Goal: Information Seeking & Learning: Stay updated

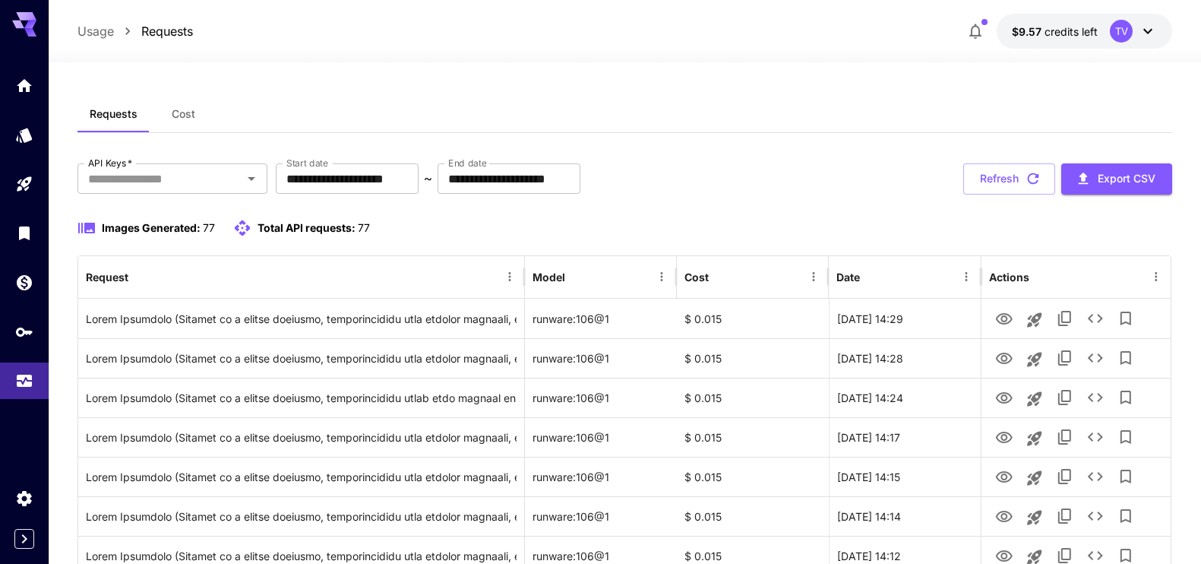
click at [1007, 173] on button "Refresh" at bounding box center [1009, 178] width 92 height 31
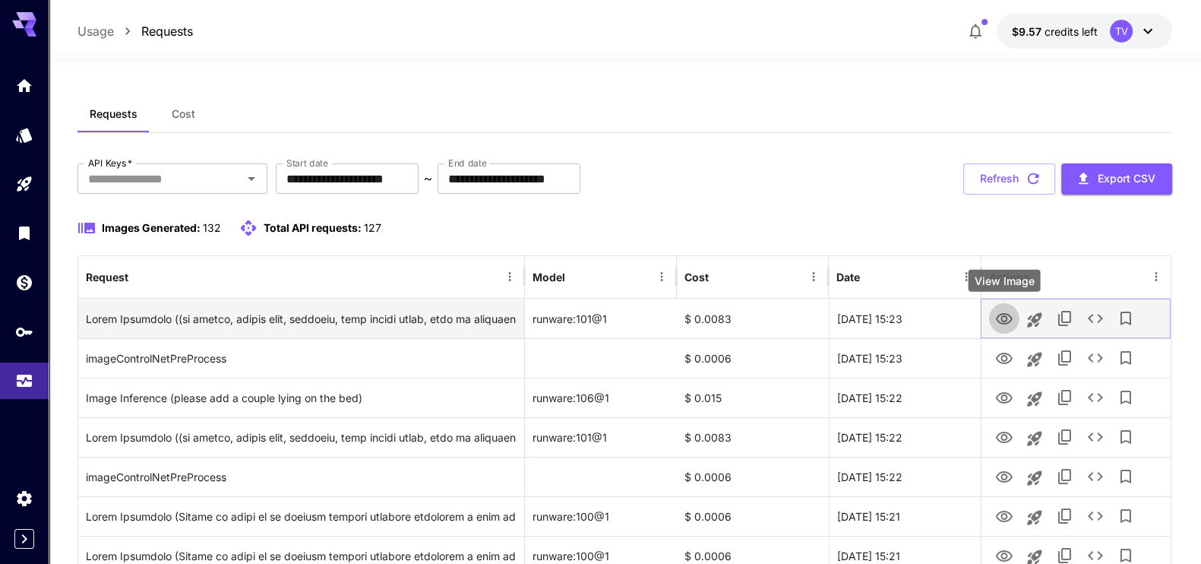
click at [997, 319] on icon "View Image" at bounding box center [1004, 318] width 17 height 11
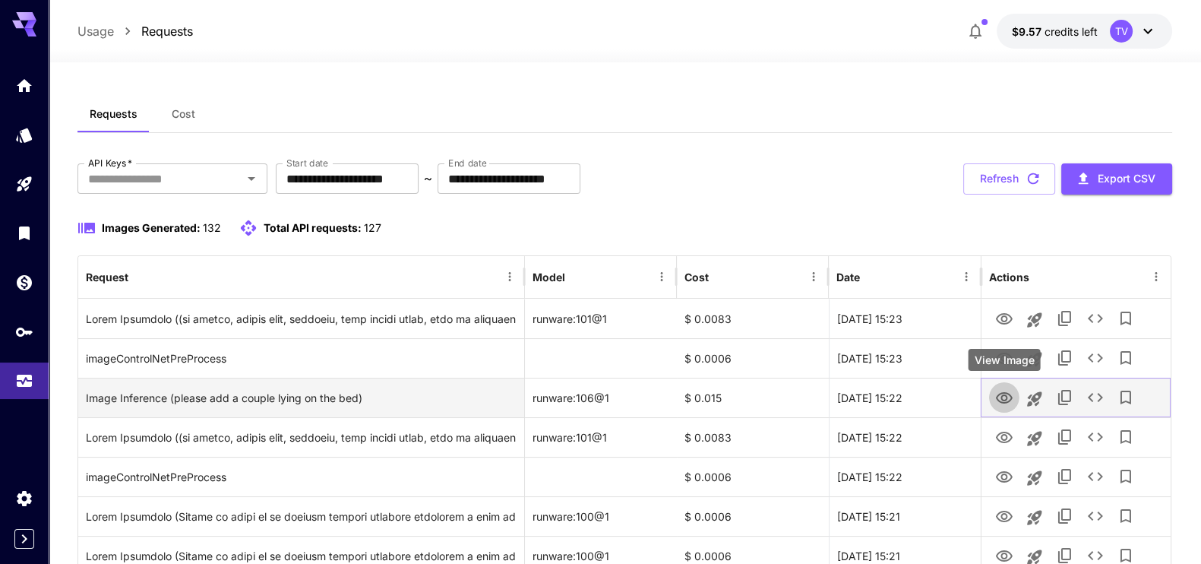
click at [1005, 401] on icon "View Image" at bounding box center [1004, 397] width 17 height 11
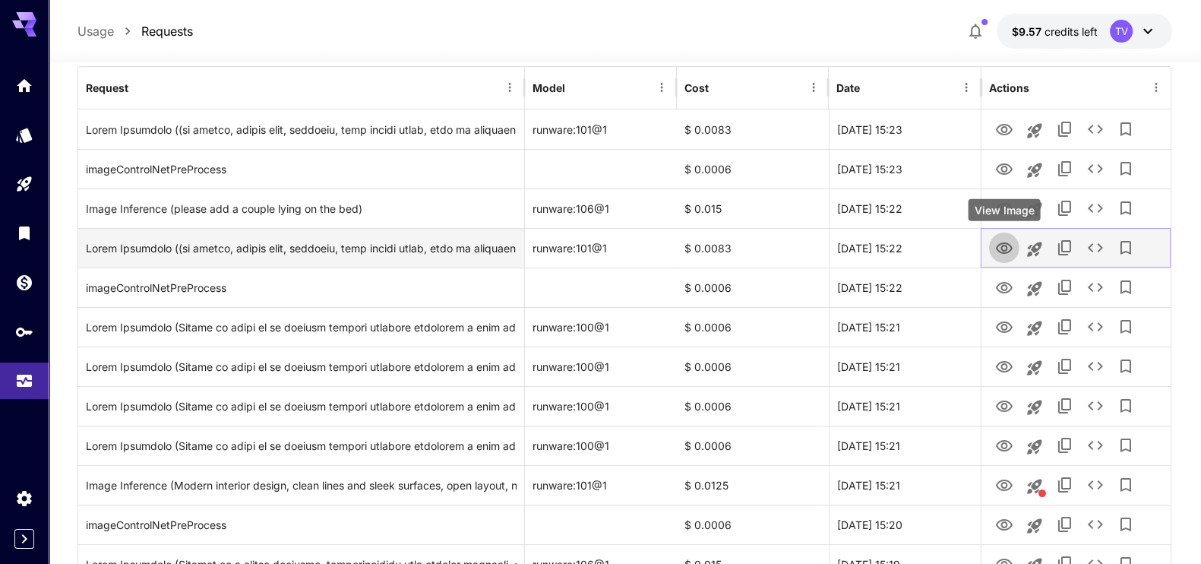
click at [1000, 248] on icon "View Image" at bounding box center [1004, 248] width 18 height 18
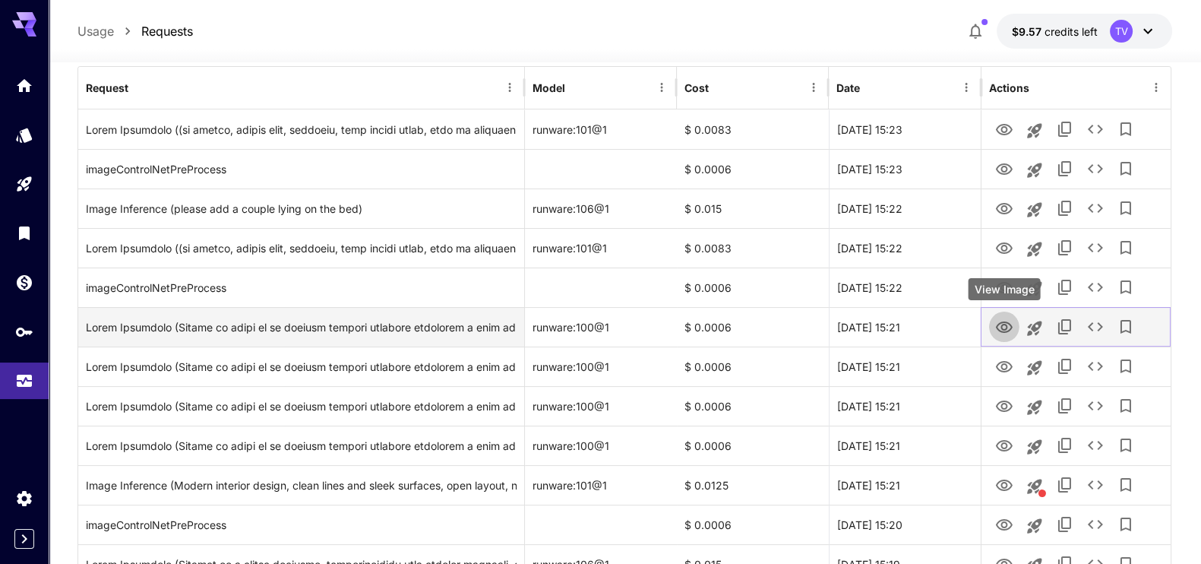
click at [999, 322] on icon "View Image" at bounding box center [1004, 326] width 17 height 11
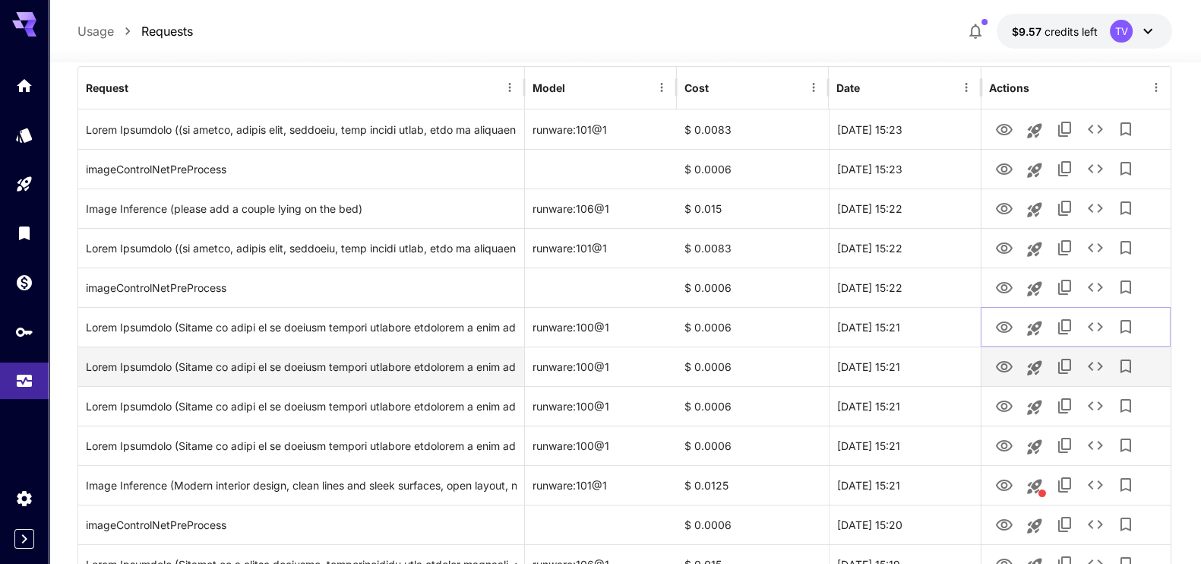
scroll to position [379, 0]
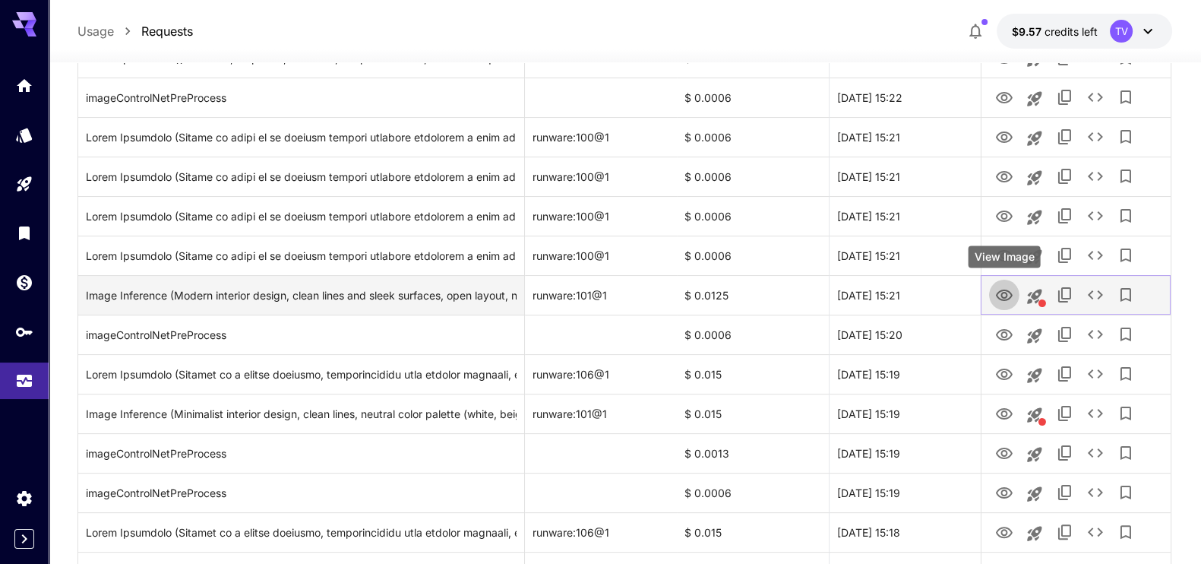
click at [999, 295] on icon "View Image" at bounding box center [1004, 295] width 18 height 18
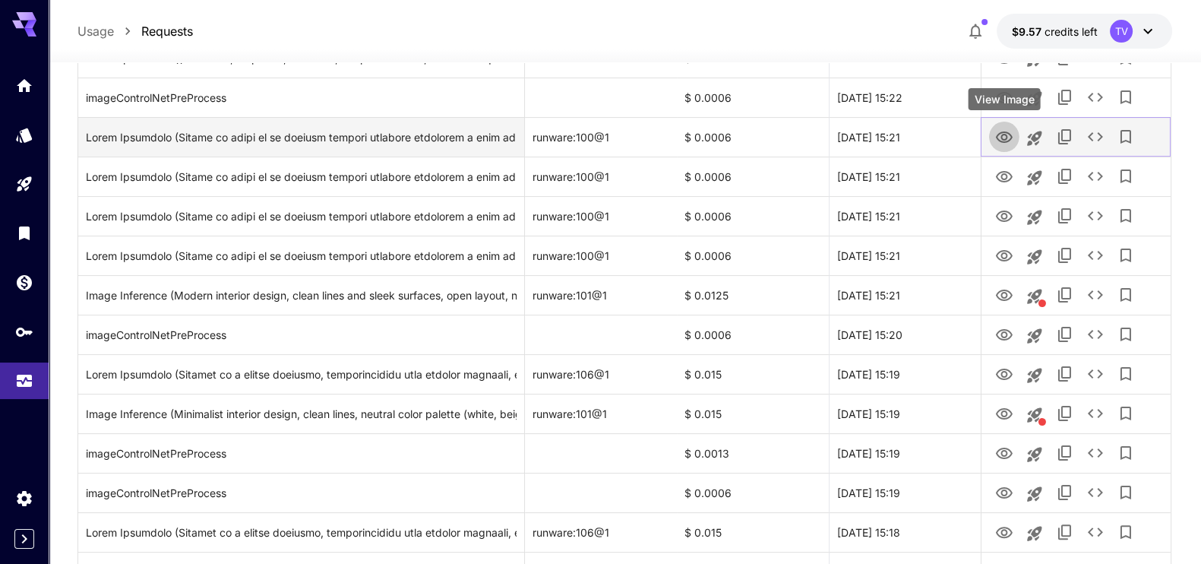
click at [1006, 138] on icon "View Image" at bounding box center [1004, 136] width 17 height 11
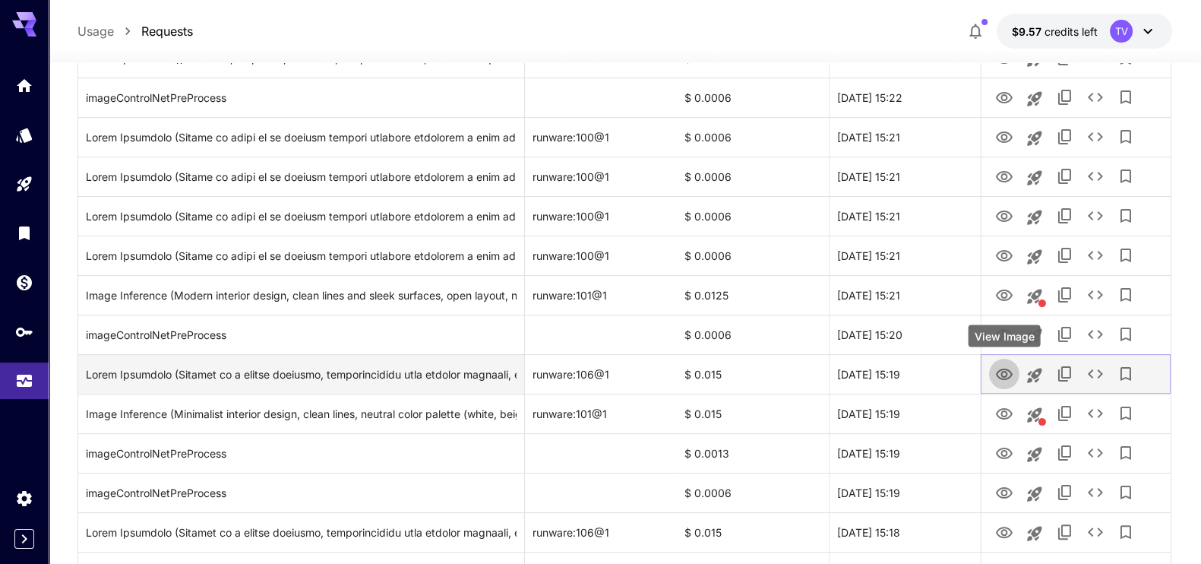
click at [1006, 373] on icon "View Image" at bounding box center [1004, 373] width 17 height 11
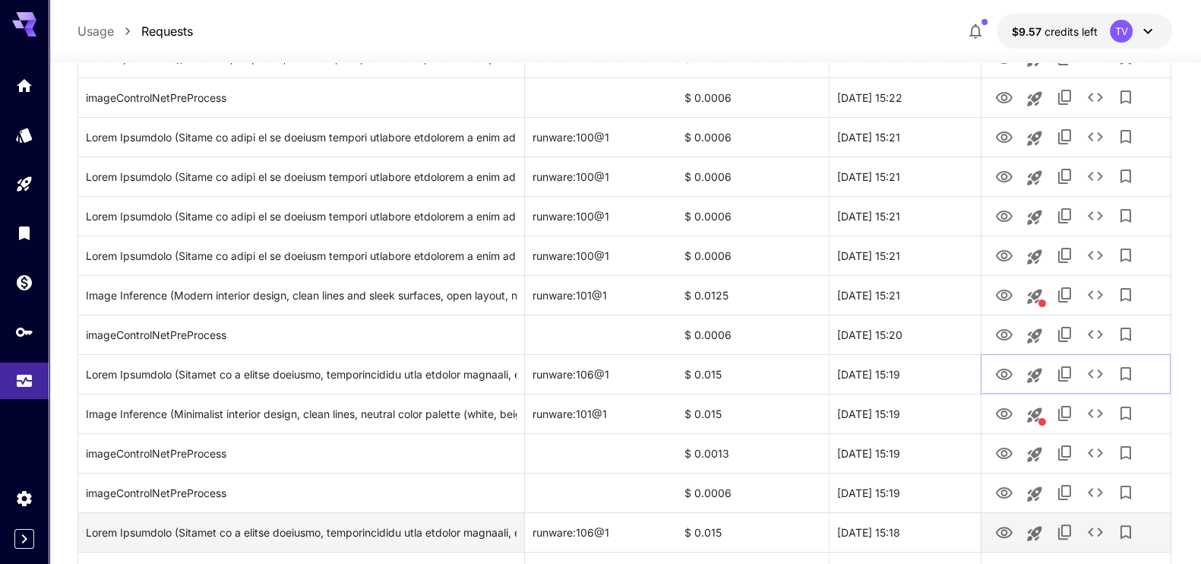
scroll to position [475, 0]
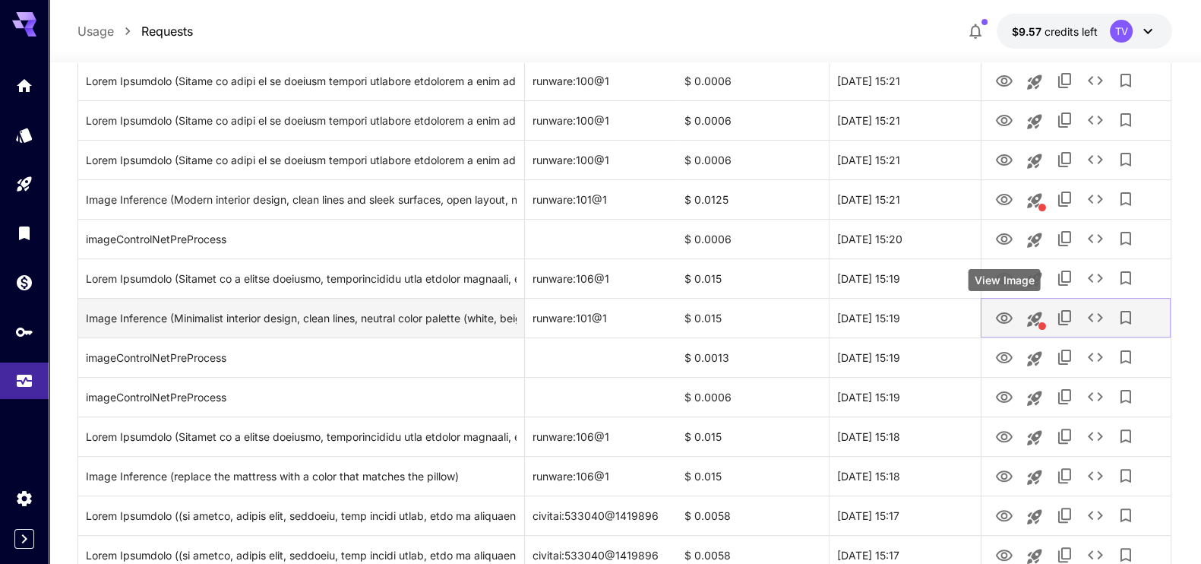
click at [1005, 318] on icon "View Image" at bounding box center [1004, 317] width 17 height 11
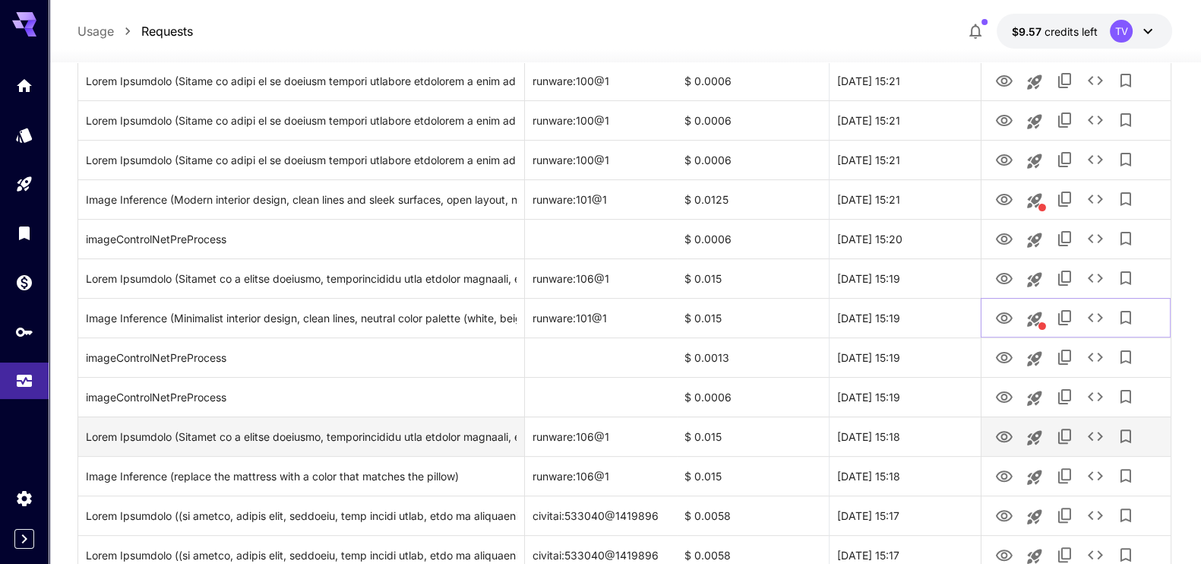
scroll to position [664, 0]
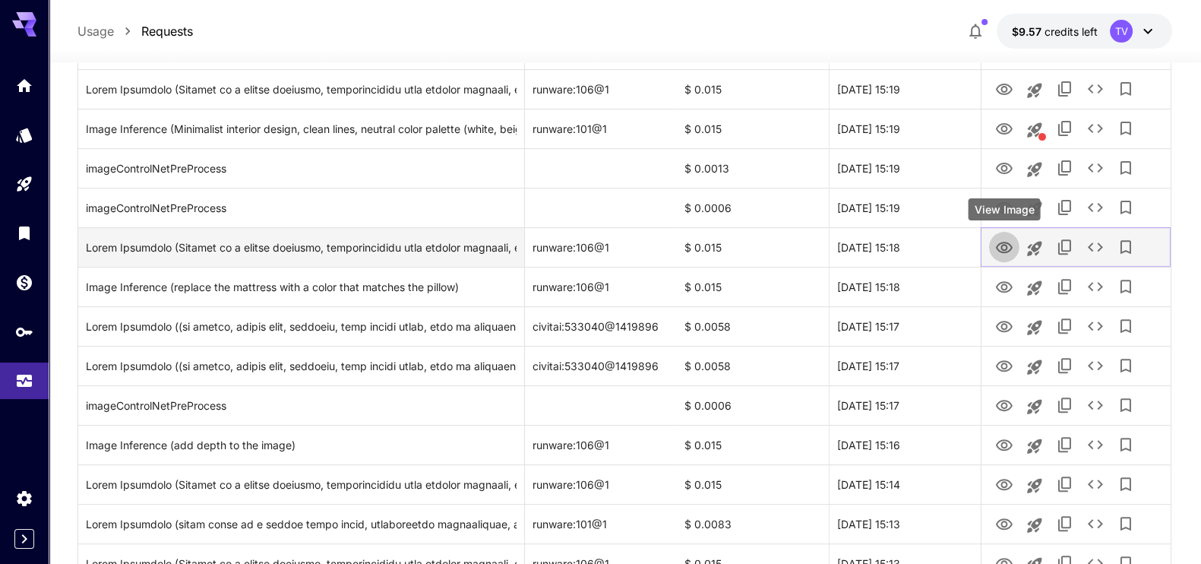
click at [1003, 246] on icon "View Image" at bounding box center [1004, 248] width 18 height 18
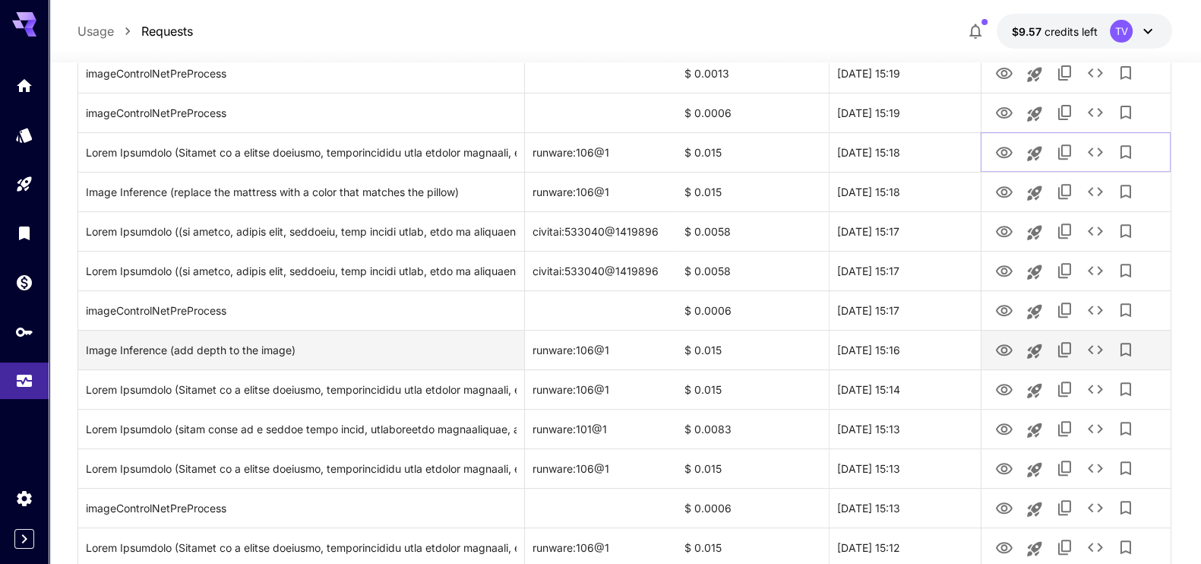
scroll to position [855, 0]
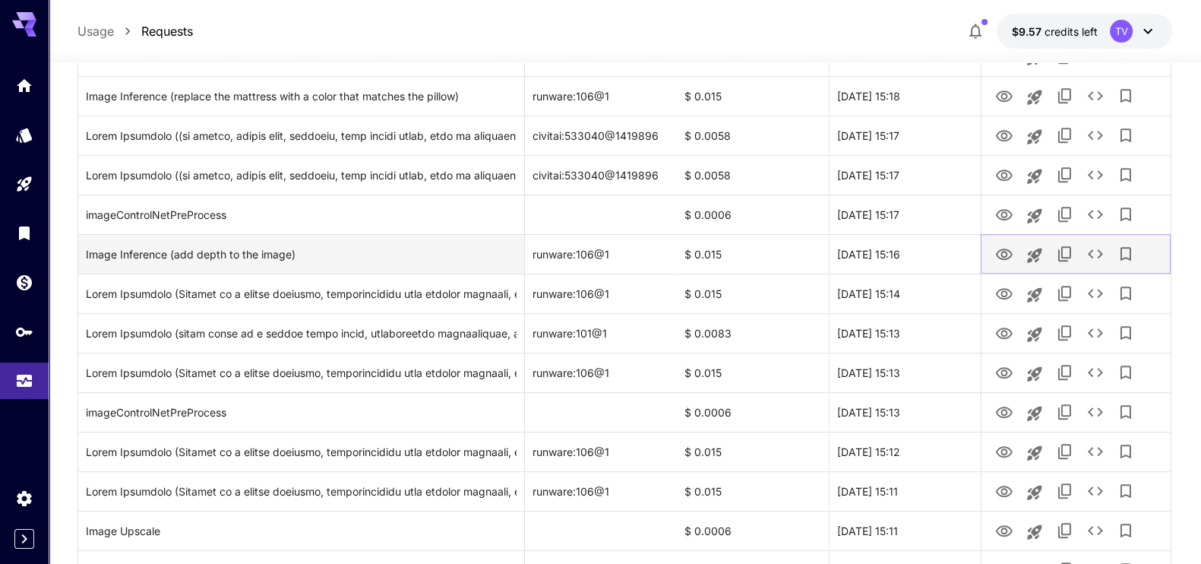
click at [996, 252] on icon "View Image" at bounding box center [1004, 253] width 17 height 11
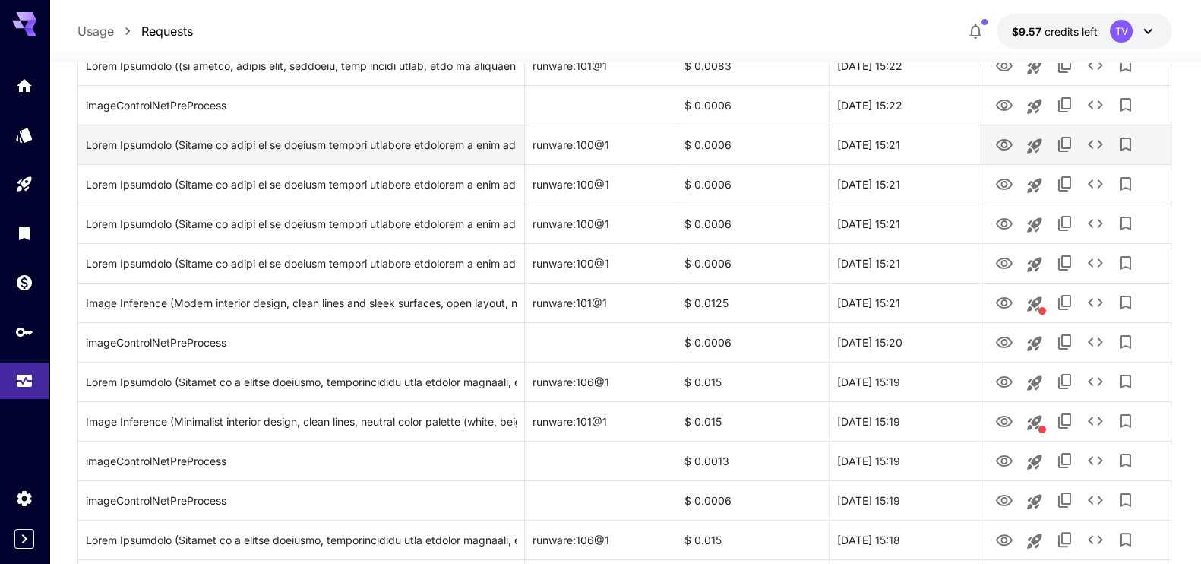
scroll to position [0, 0]
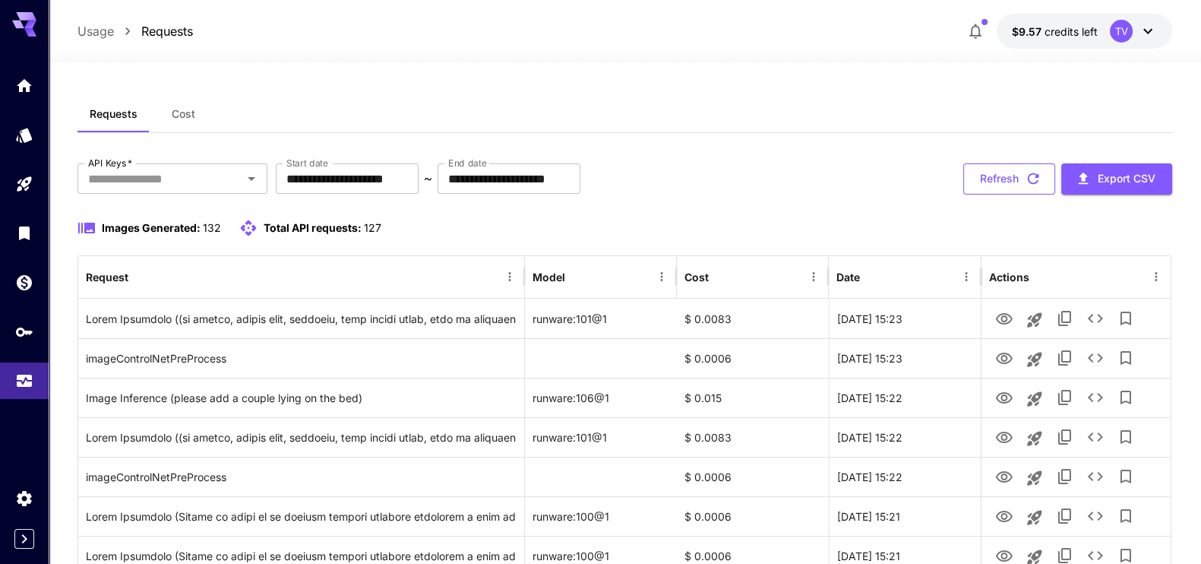
click at [1014, 178] on button "Refresh" at bounding box center [1009, 178] width 92 height 31
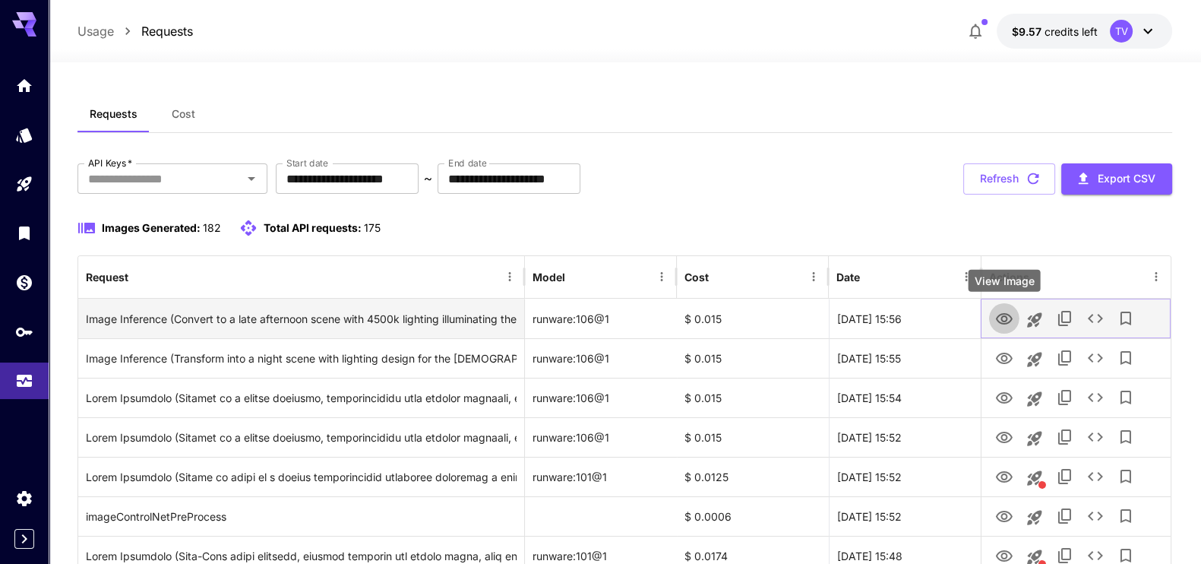
click at [1000, 317] on icon "View Image" at bounding box center [1004, 318] width 17 height 11
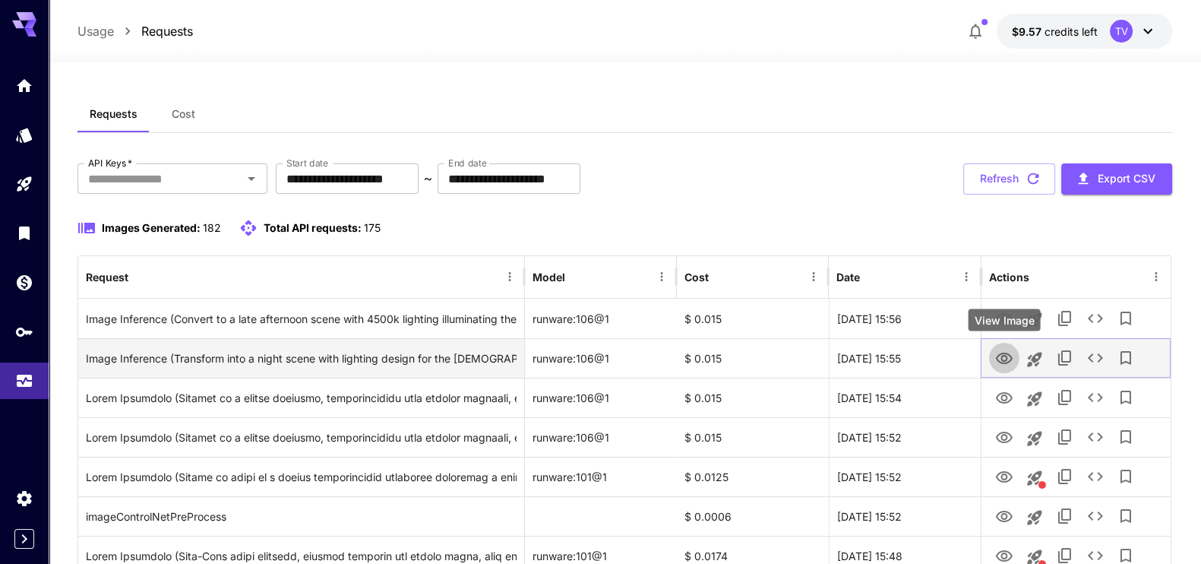
click at [998, 356] on icon "View Image" at bounding box center [1004, 358] width 18 height 18
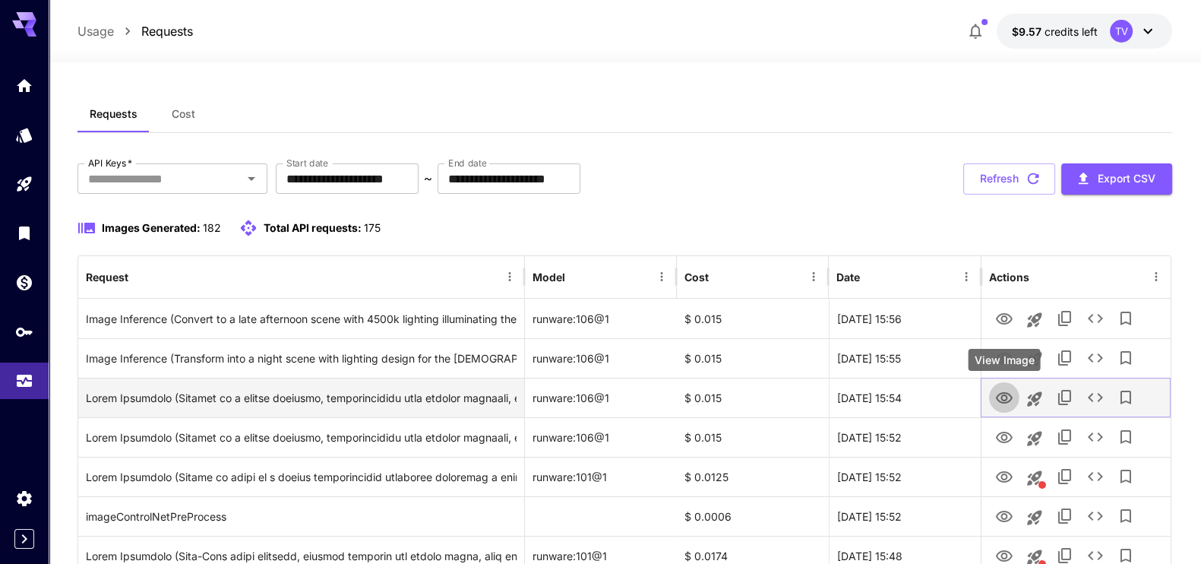
click at [1007, 400] on icon "View Image" at bounding box center [1004, 398] width 18 height 18
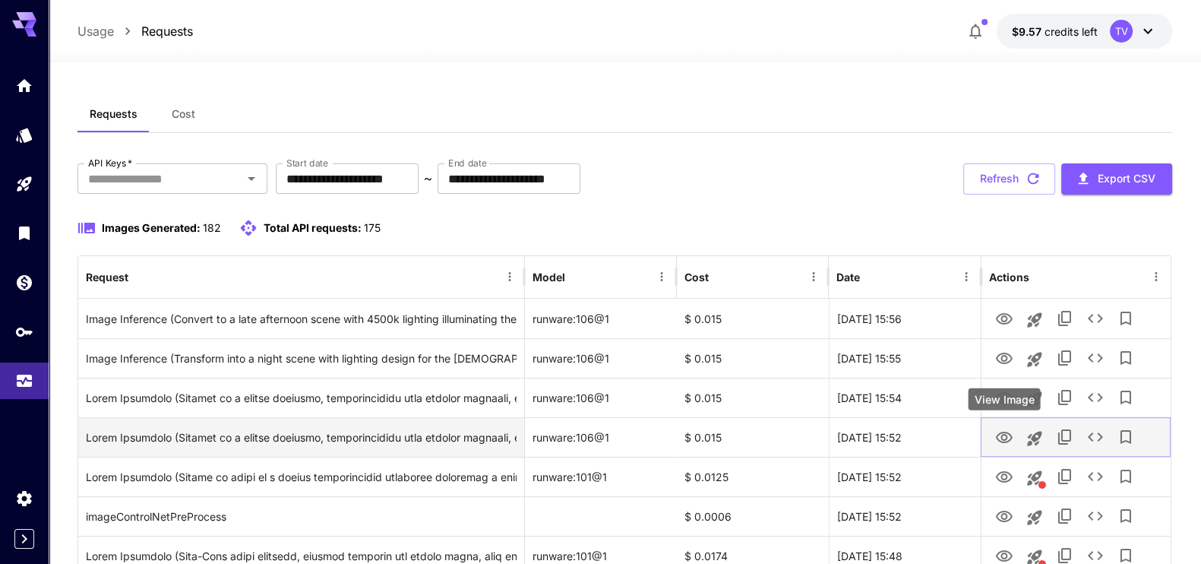
click at [1007, 439] on icon "View Image" at bounding box center [1004, 437] width 18 height 18
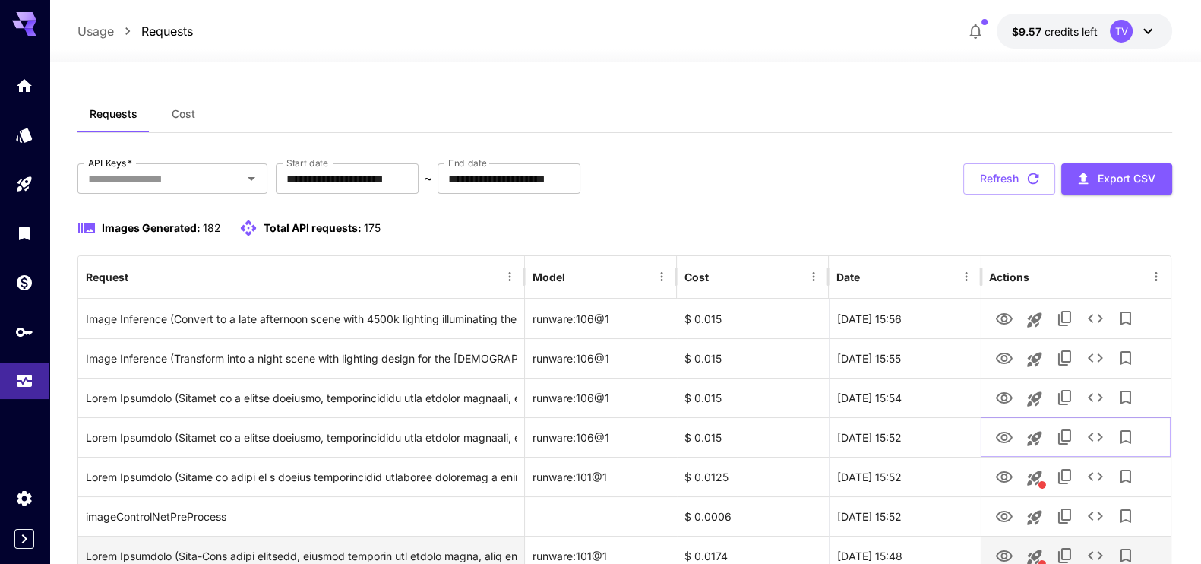
scroll to position [189, 0]
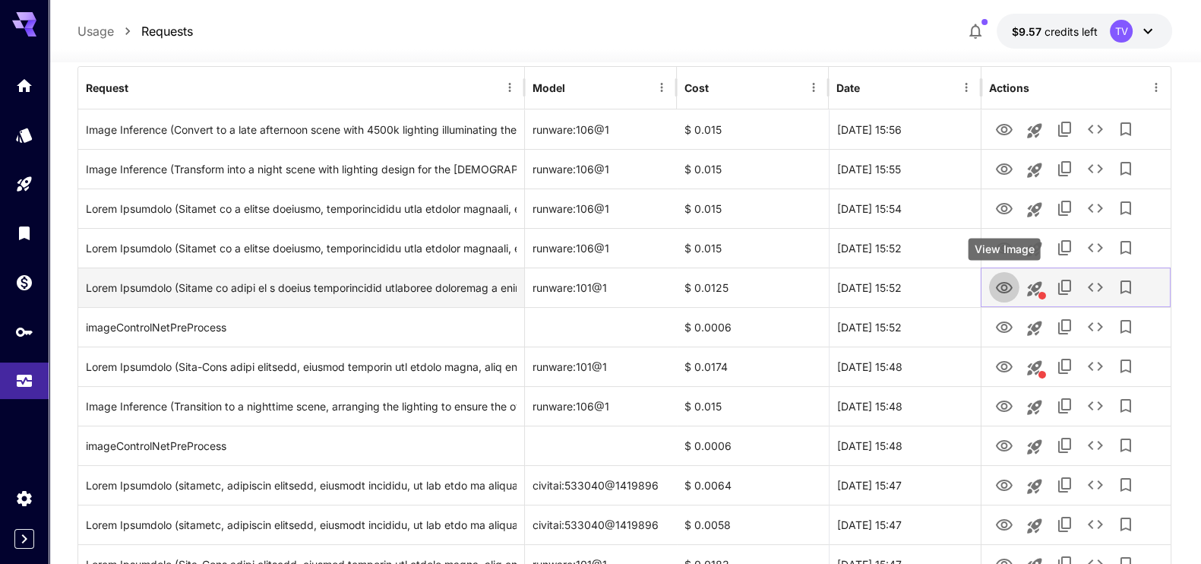
click at [991, 284] on button "View Image" at bounding box center [1004, 286] width 30 height 31
click at [999, 285] on icon "View Image" at bounding box center [1004, 288] width 18 height 18
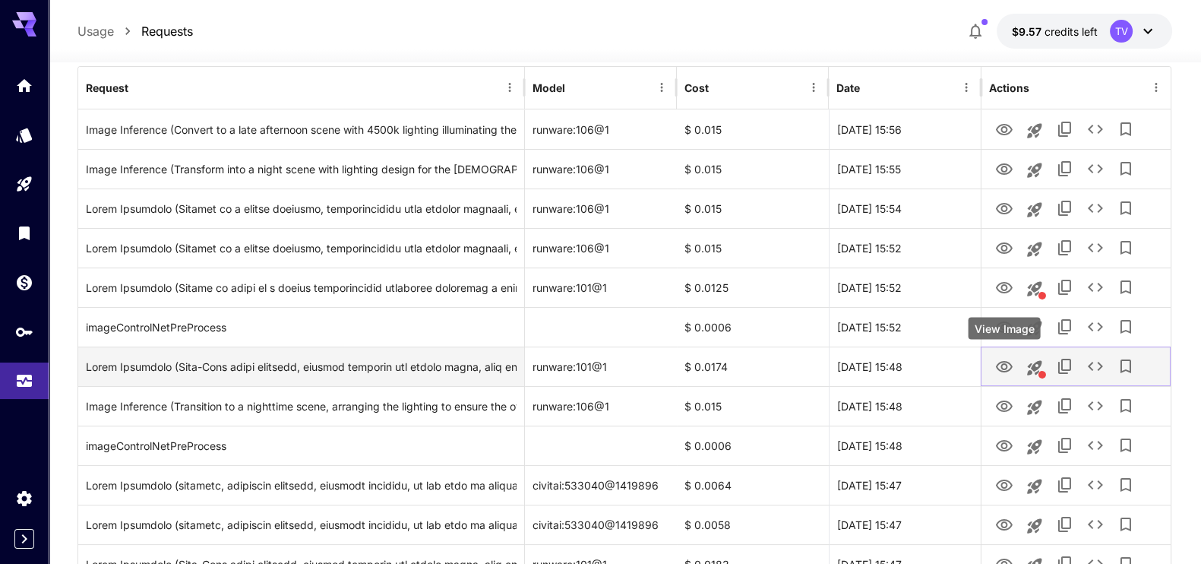
click at [1006, 361] on icon "View Image" at bounding box center [1004, 366] width 17 height 11
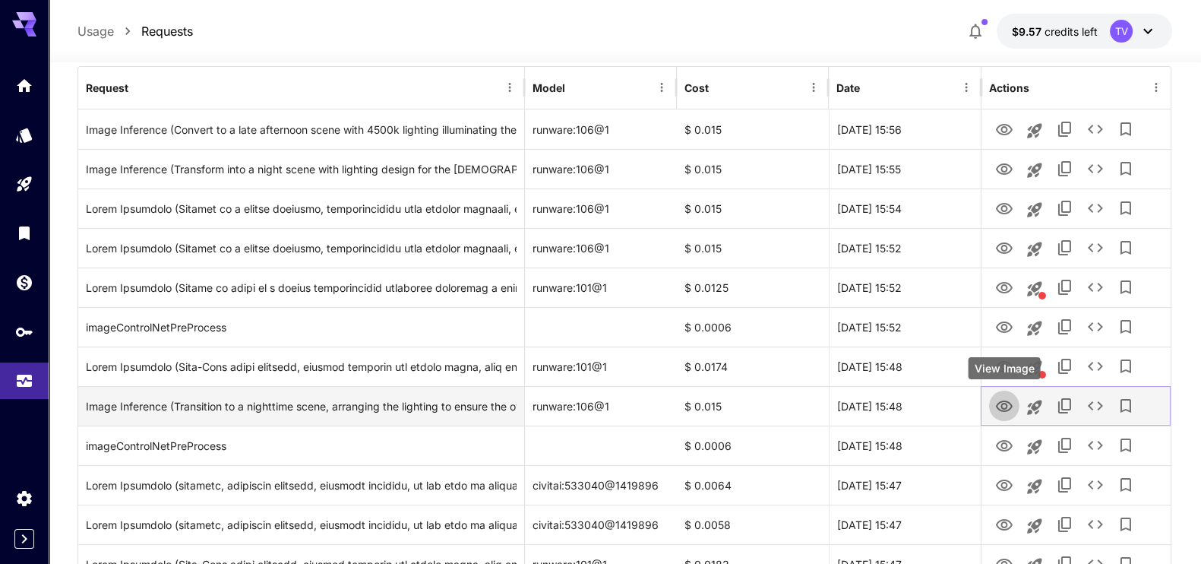
click at [1000, 407] on icon "View Image" at bounding box center [1004, 406] width 18 height 18
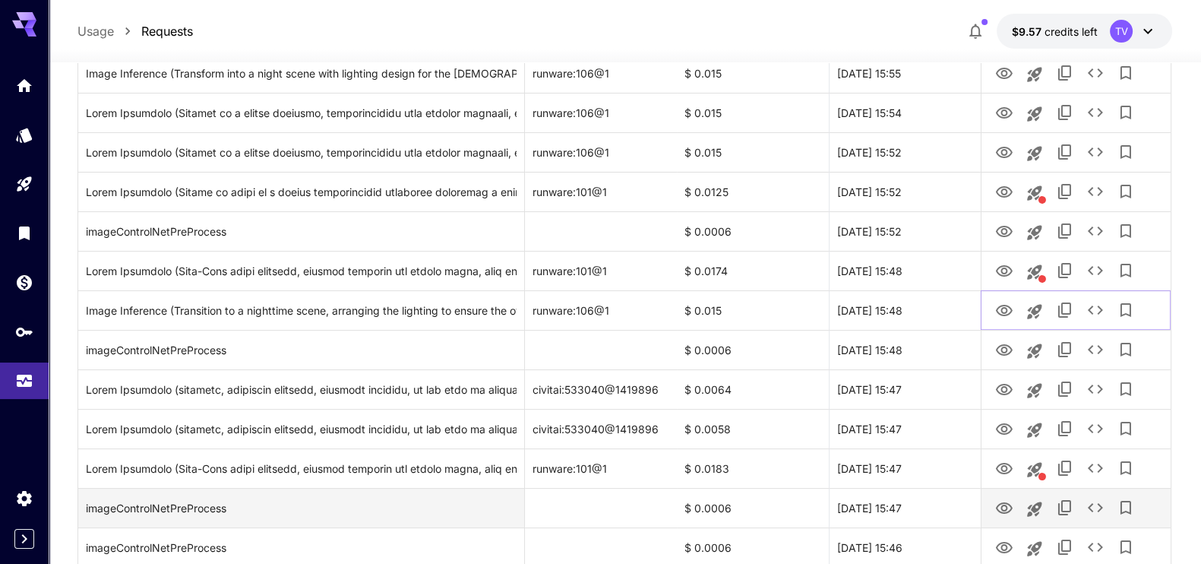
scroll to position [379, 0]
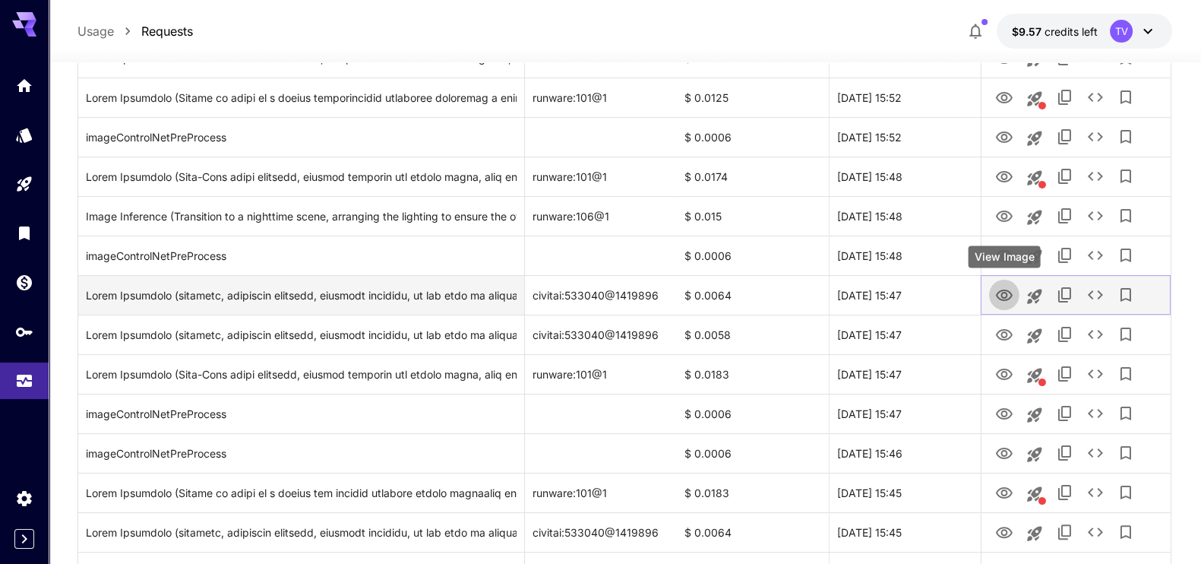
click at [1002, 294] on icon "View Image" at bounding box center [1004, 295] width 18 height 18
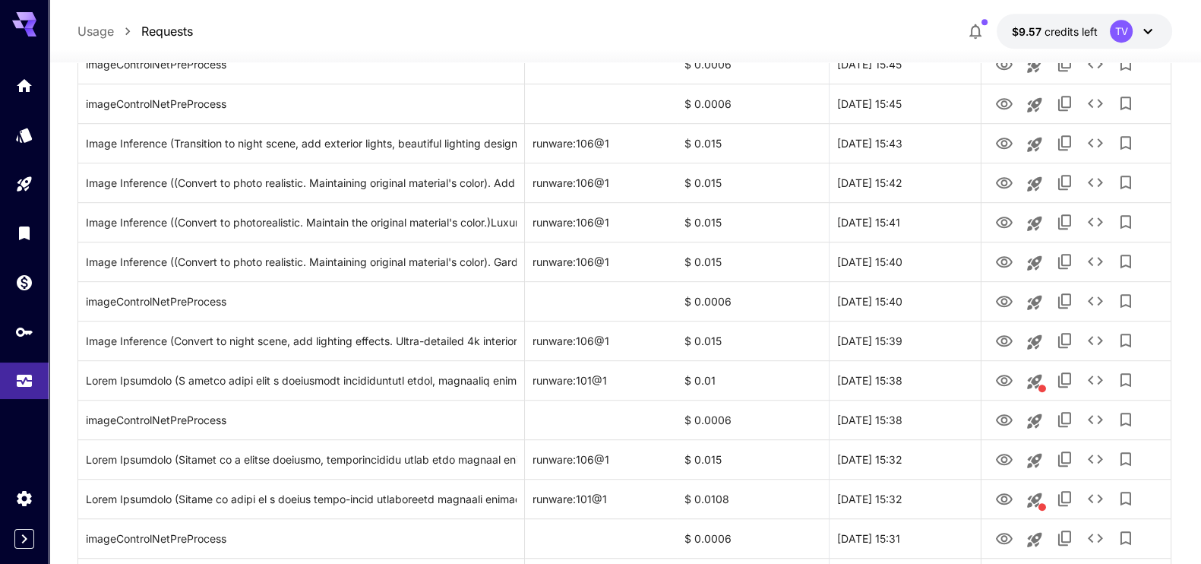
scroll to position [855, 0]
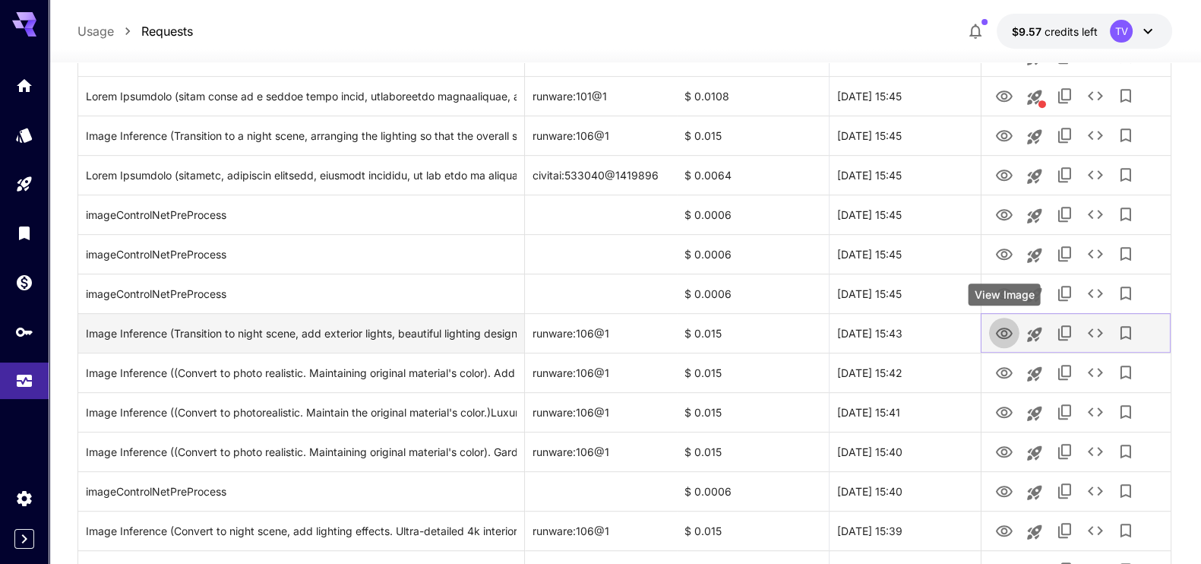
click at [1002, 324] on icon "View Image" at bounding box center [1004, 333] width 18 height 18
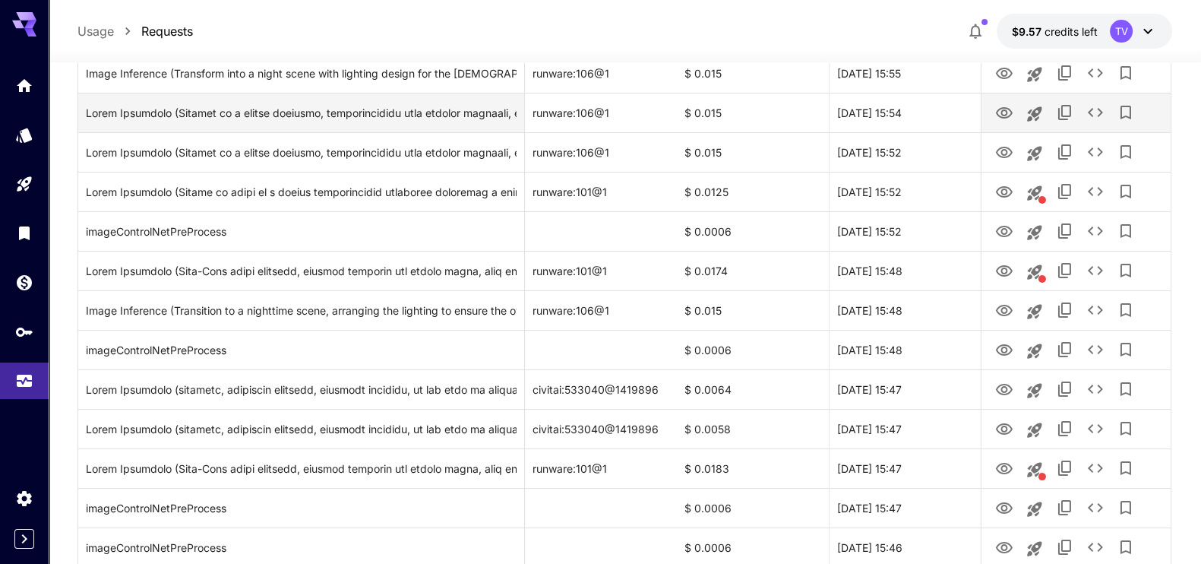
scroll to position [0, 0]
